Goal: Communication & Community: Answer question/provide support

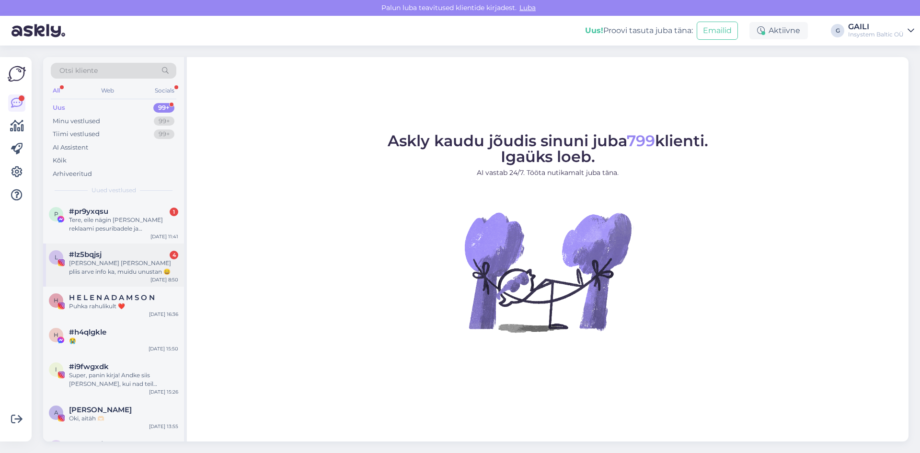
click at [112, 266] on div "[PERSON_NAME] [PERSON_NAME] pliis arve info ka, muidu unustan 😄" at bounding box center [123, 267] width 109 height 17
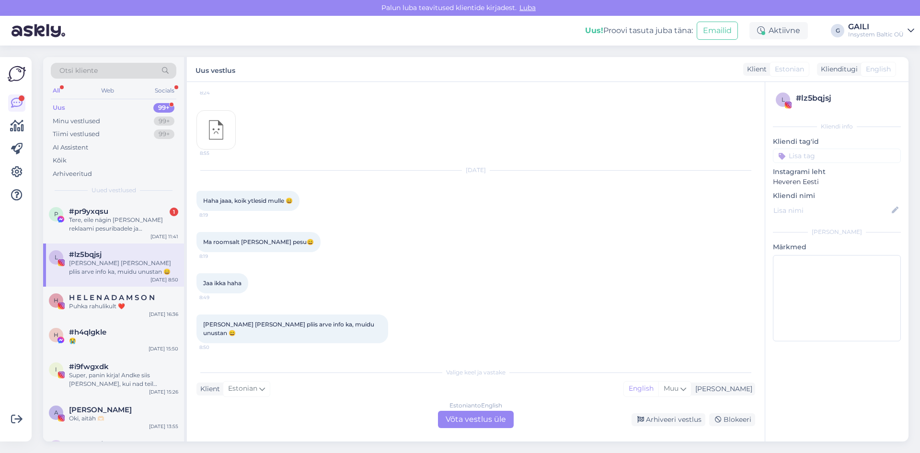
scroll to position [2029, 0]
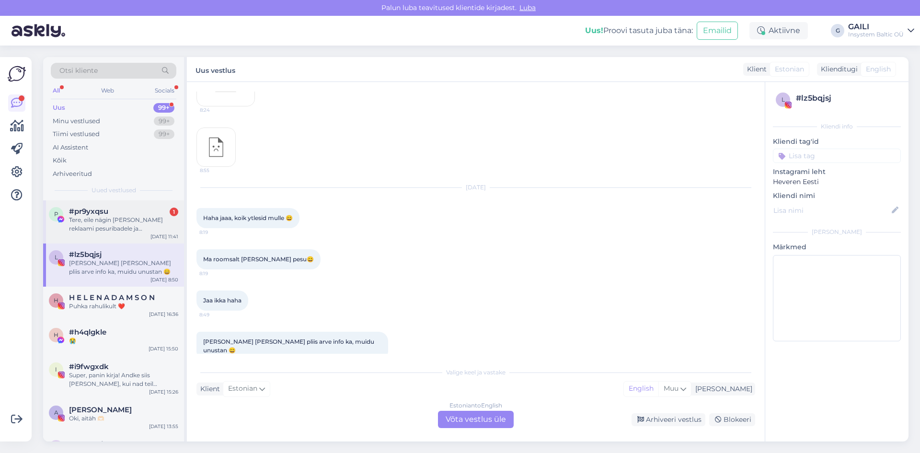
click at [111, 222] on div "Tere, eile nägin [PERSON_NAME] reklaami pesuribadele ja pesuäädikale. Need toot…" at bounding box center [123, 224] width 109 height 17
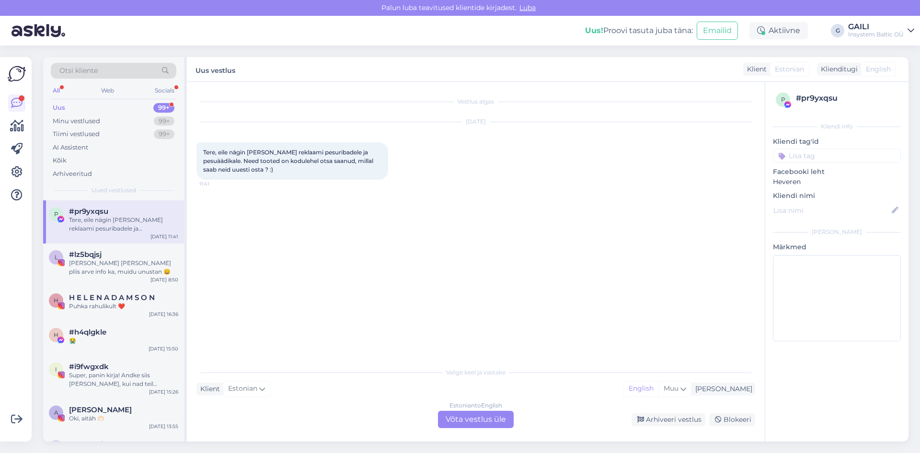
click at [474, 416] on div "Estonian to English Võta vestlus üle" at bounding box center [476, 419] width 76 height 17
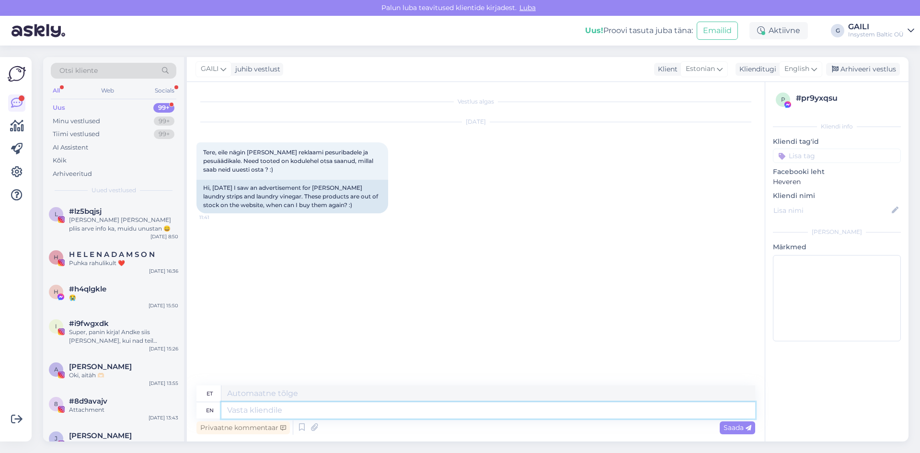
click at [454, 411] on textarea at bounding box center [488, 410] width 534 height 16
type textarea "Tere!"
type textarea "Tere! Aitäh, e"
type textarea "Tere! [GEOGRAPHIC_DATA],"
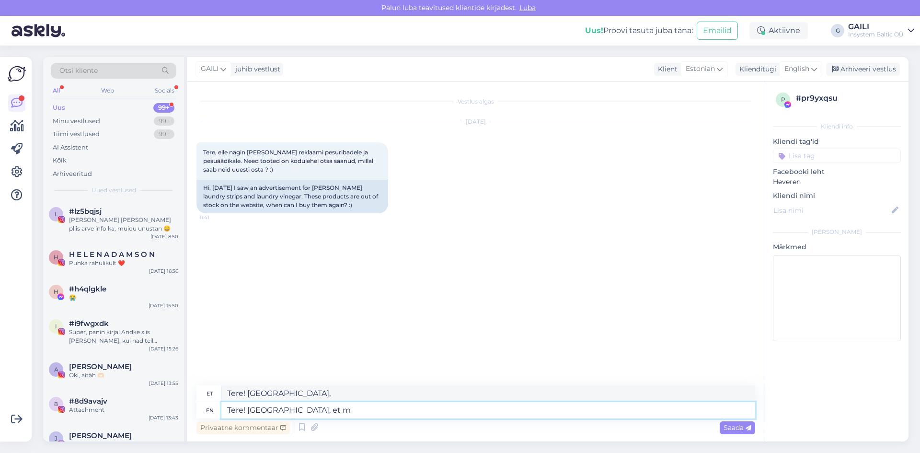
type textarea "Tere! Aitäh, et me"
type textarea "Tere! [PERSON_NAME] teised"
type textarea "Tere! [GEOGRAPHIC_DATA], et meile kir"
type textarea "Tere! [GEOGRAPHIC_DATA], et [GEOGRAPHIC_DATA]"
type textarea "Tere! Aitäh, et meile kirjutasite."
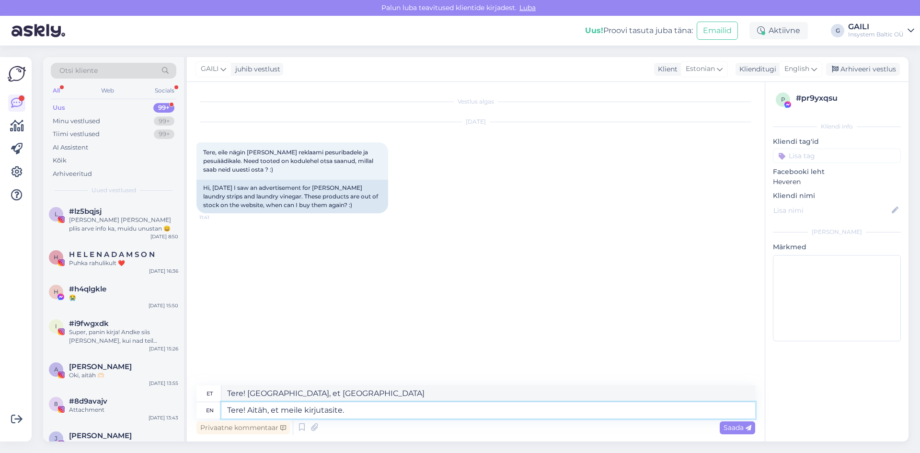
type textarea "Tere! Aitäh, et meile kirjutasite."
type textarea "Tere! Aitäh, et meile kirjutasite. Hetkel"
type textarea "Tere! Aitäh, et meile kirjutasite. Hetkel paari"
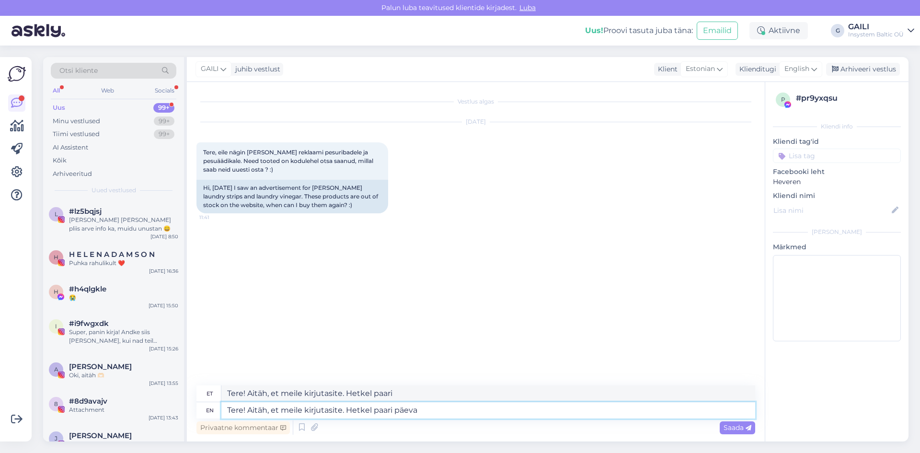
type textarea "Tere! Aitäh, et meile kirjutasite. Hetkel paari päeva"
type textarea "Tere! Aitäh, et meile kirjutasite. Hetkel paari päeva jooksul ha"
type textarea "Tere! Aitäh, et meile kirjutasite. Hetkel paari päeva jooksul"
type textarea "Tere! Aitäh, et meile kirjutasite. Hetkel paari päeva jooksul hakkama"
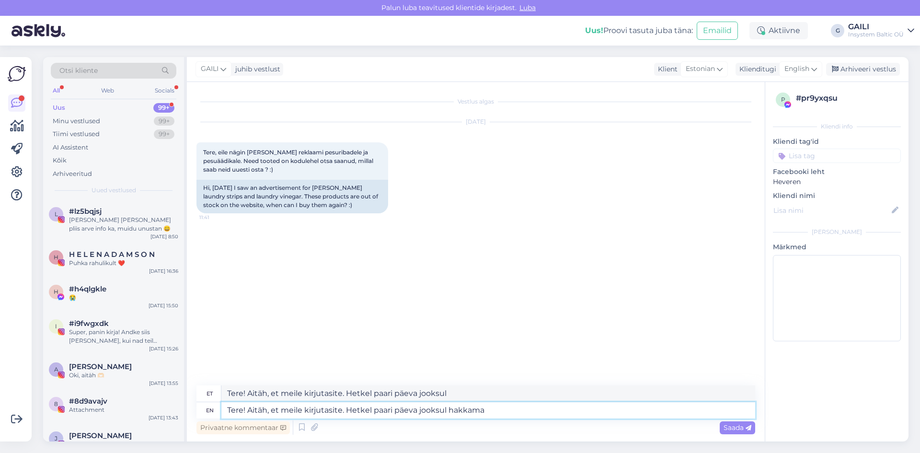
type textarea "Tere! Aitäh, et meile kirjutasite. Hetkel paari päeva jooksul hakkama"
type textarea "Tere! Aitäh, et meile kirjutasite. Hetkel paari päeva jooksul hakkama jälle t"
type textarea "Tere! Aitäh, et meile kirjutasite. Hetkel paari päeva jooksul hakkama jälle"
type textarea "Tere! Aitäh, et meile kirjutasite. Hetkel paari päeva jooksul hakkama jälle teg…"
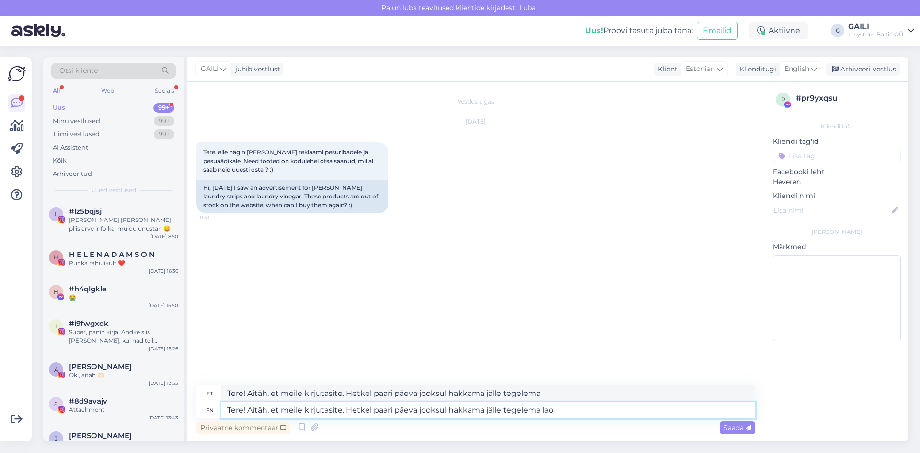
type textarea "Tere! Aitäh, et meile kirjutasite. Hetkel paari päeva jooksul hakkama jälle teg…"
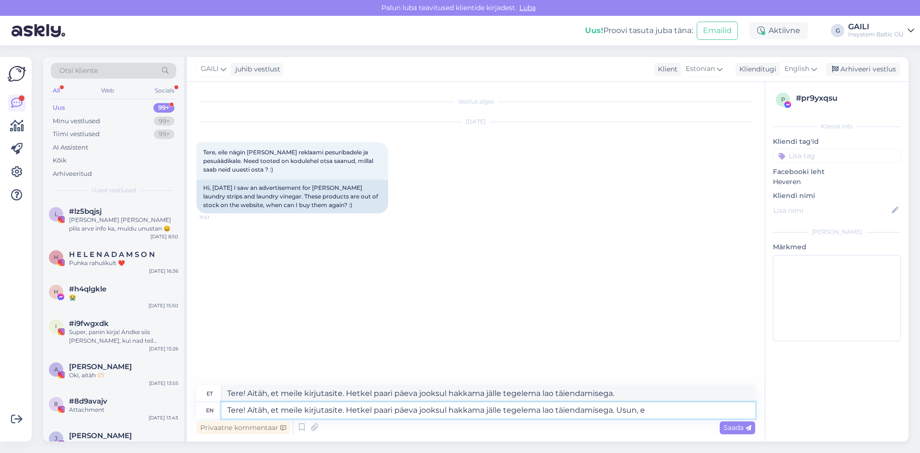
type textarea "Tere! Aitäh, et meile kirjutasite. Hetkel paari päeva jooksul hakkama jälle teg…"
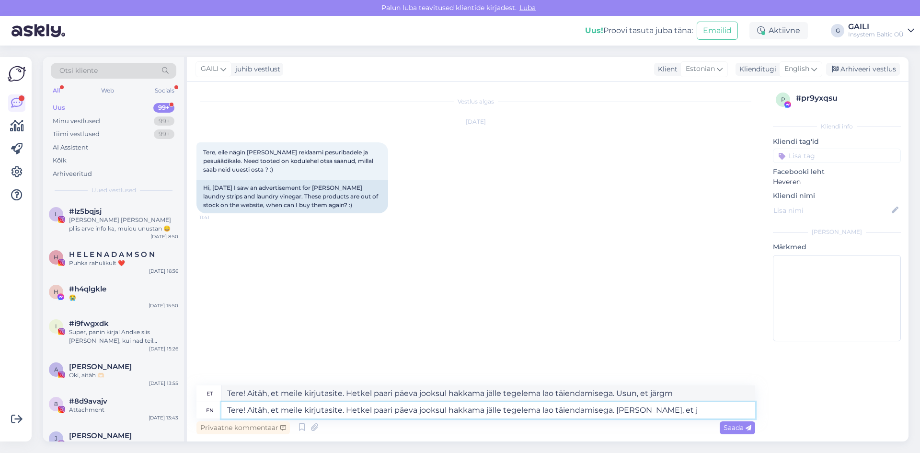
type textarea "Tere! Aitäh, et meile kirjutasite. Hetkel paari päeva jooksul hakkama jälle teg…"
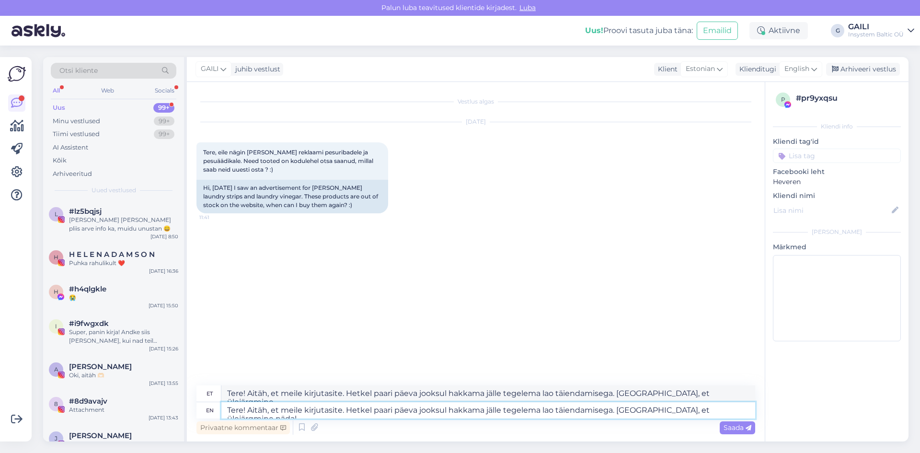
type textarea "Tere! Aitäh, et meile kirjutasite. Hetkel paari päeva jooksul hakkama jälle teg…"
click at [652, 413] on textarea "Tere! Aitäh, et meile kirjutasite. Hetkel paari päeva jooksul hakkama jälle teg…" at bounding box center [488, 410] width 534 height 16
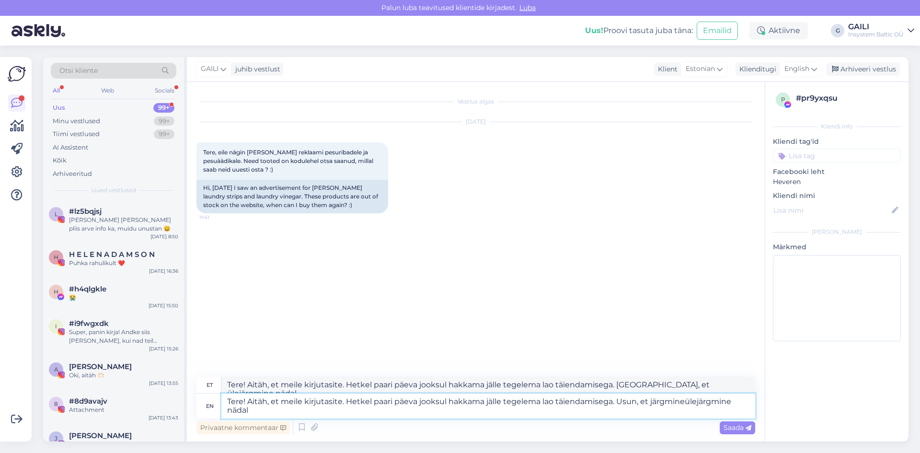
type textarea "Tere! Aitäh, et meile kirjutasite. Hetkel paari päeva jooksul hakkama jälle teg…"
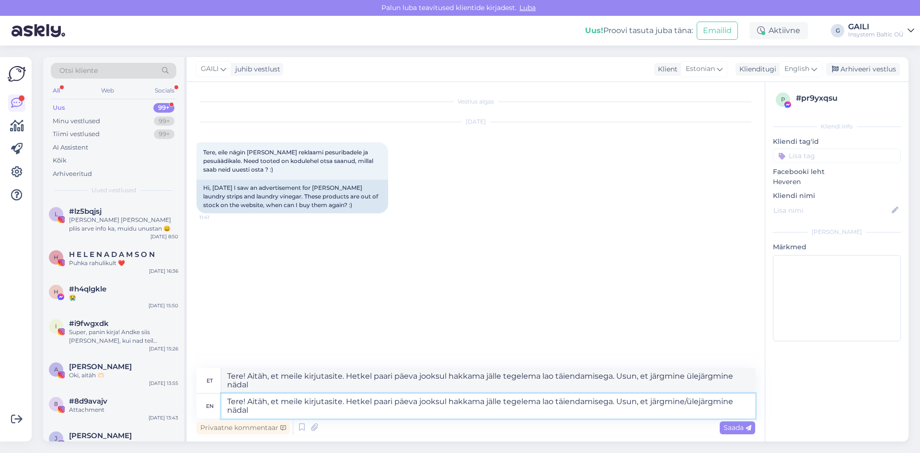
type textarea "Tere! Aitäh, et meile kirjutasite. Hetkel paari päeva jooksul hakkama jälle teg…"
click at [282, 412] on textarea "Tere! Aitäh, et meile kirjutasite. Hetkel paari päeva jooksul hakkama jälle teg…" at bounding box center [488, 406] width 534 height 25
type textarea "Tere! Aitäh, et meile kirjutasite. Hetkel paari päeva jooksul hakkama jälle teg…"
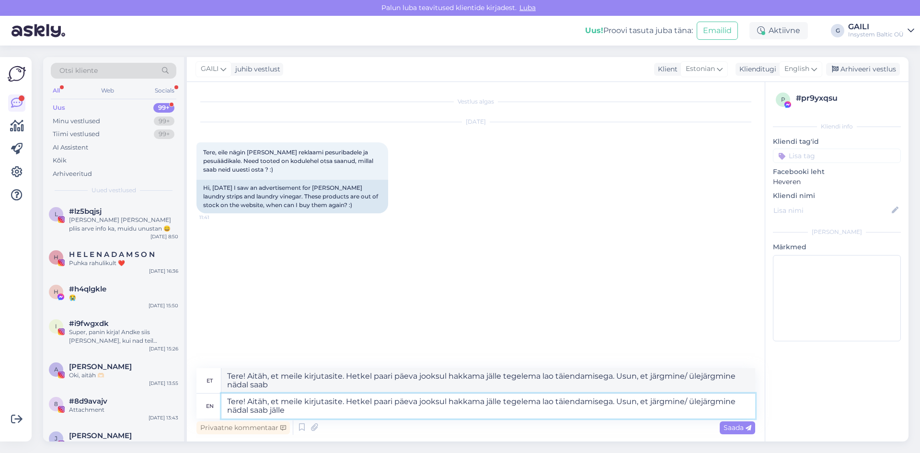
type textarea "Tere! Aitäh, et meile kirjutasite. Hetkel paari päeva jooksul hakkama jälle teg…"
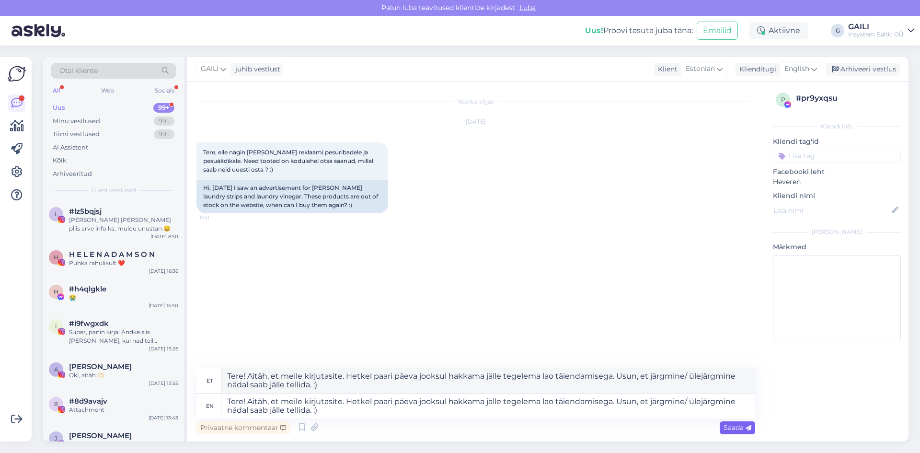
click at [739, 425] on span "Saada" at bounding box center [738, 427] width 28 height 9
drag, startPoint x: 332, startPoint y: 411, endPoint x: 212, endPoint y: 392, distance: 121.0
click at [212, 392] on div "et Tere! Aitäh, et meile kirjutasite. Hetkel paari päeva jooksul hakkama jälle …" at bounding box center [476, 393] width 559 height 50
